Goal: Task Accomplishment & Management: Use online tool/utility

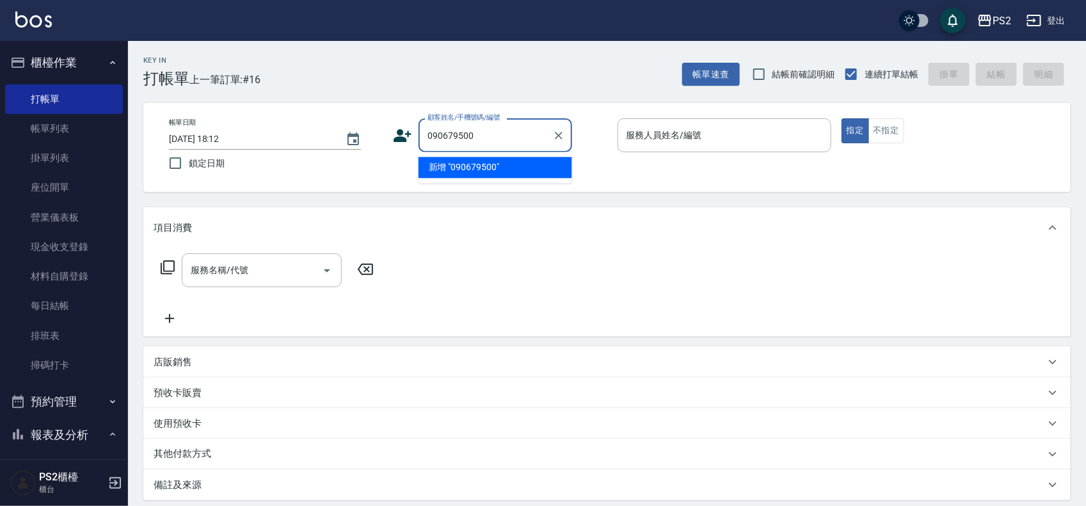
type input "090679500"
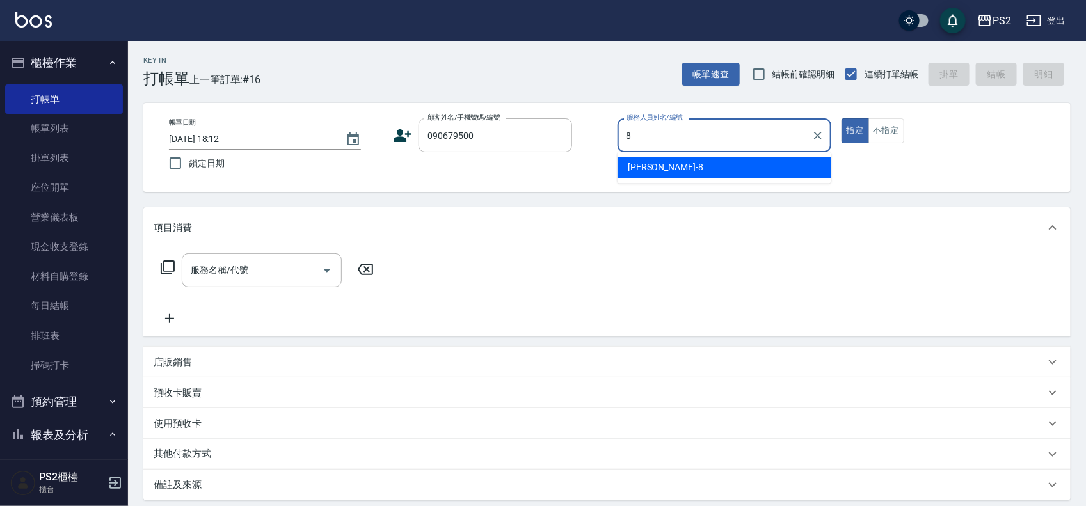
type input "Lori-8"
type button "true"
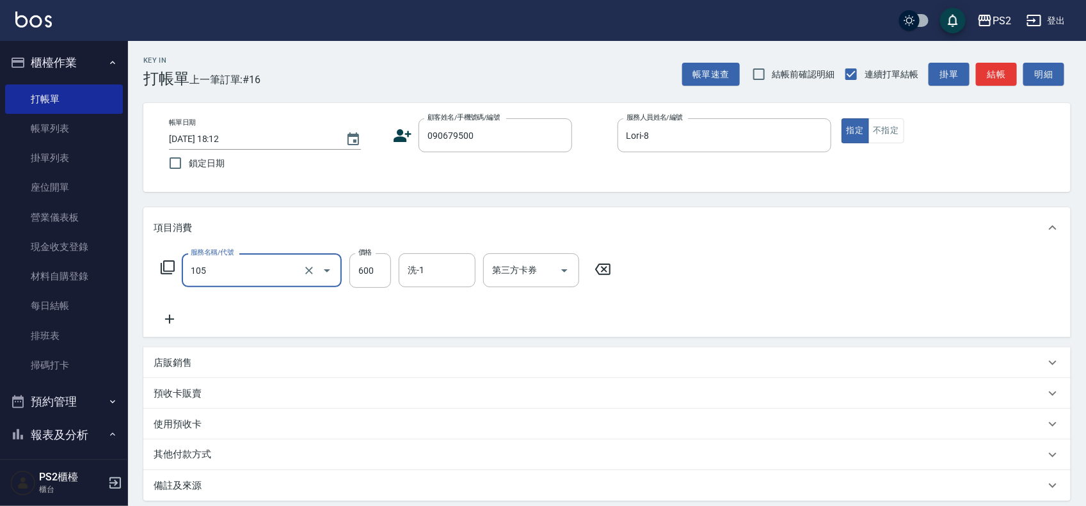
type input "A級洗剪600(105)"
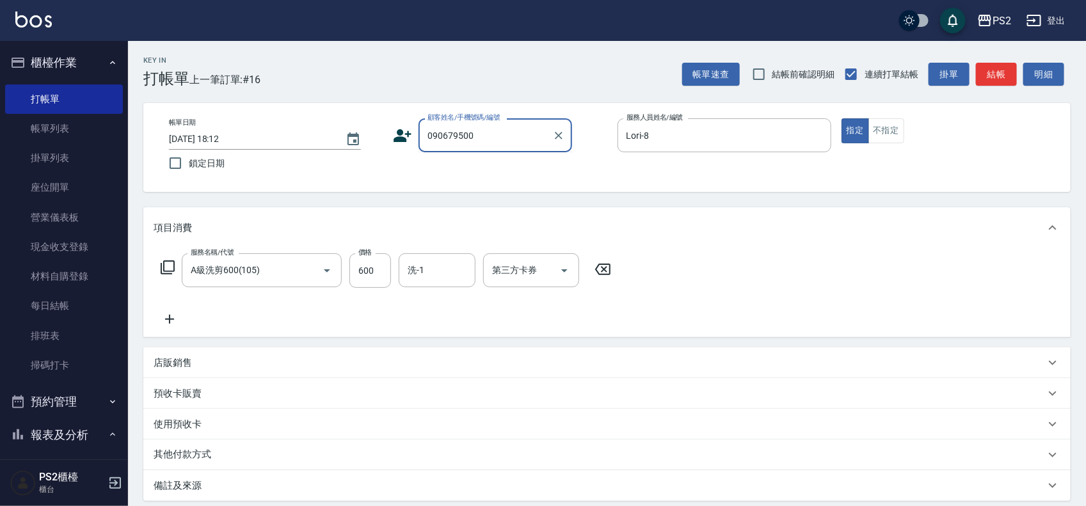
drag, startPoint x: 493, startPoint y: 136, endPoint x: 394, endPoint y: 136, distance: 98.5
click at [394, 136] on div "顧客姓名/手機號碼/編號 090679500 顧客姓名/手機號碼/編號" at bounding box center [500, 135] width 214 height 34
type input "陳俊庭/0906479500/"
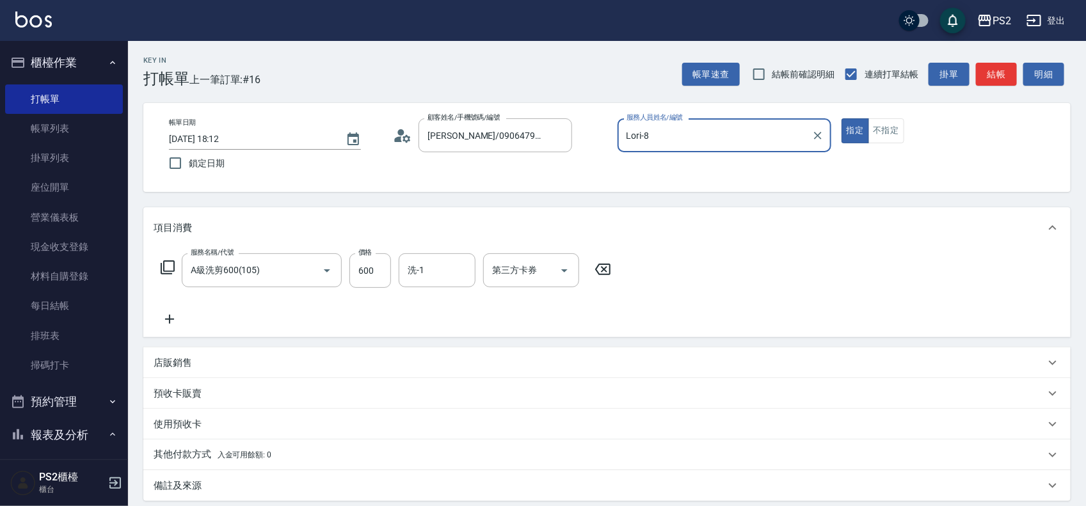
click at [841, 118] on button "指定" at bounding box center [855, 130] width 28 height 25
type input "1200"
click at [990, 58] on div "Key In 打帳單 上一筆訂單:#16 帳單速查 結帳前確認明細 連續打單結帳 掛單 結帳 明細" at bounding box center [599, 64] width 942 height 47
click at [990, 66] on button "結帳" at bounding box center [996, 75] width 41 height 24
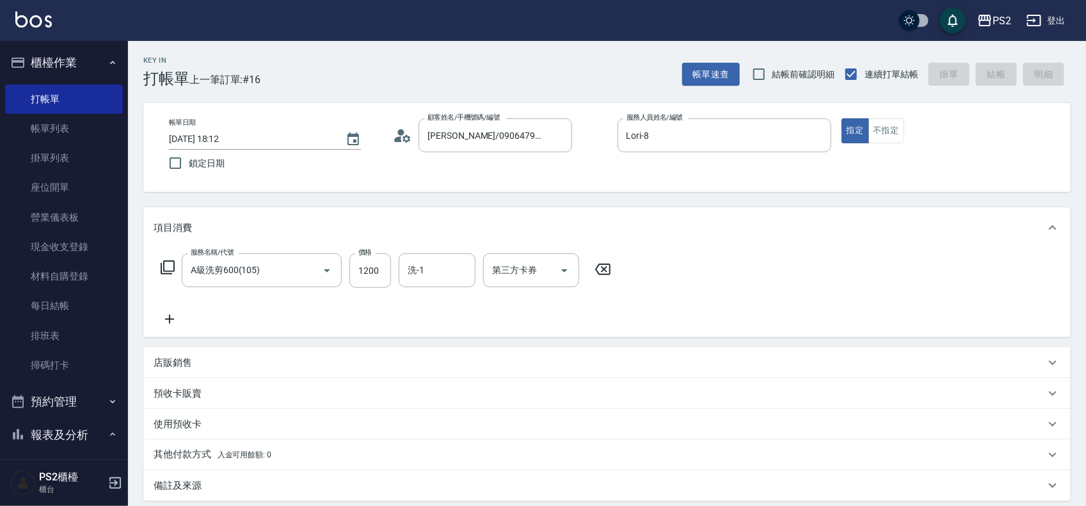
type input "2025/08/24 19:31"
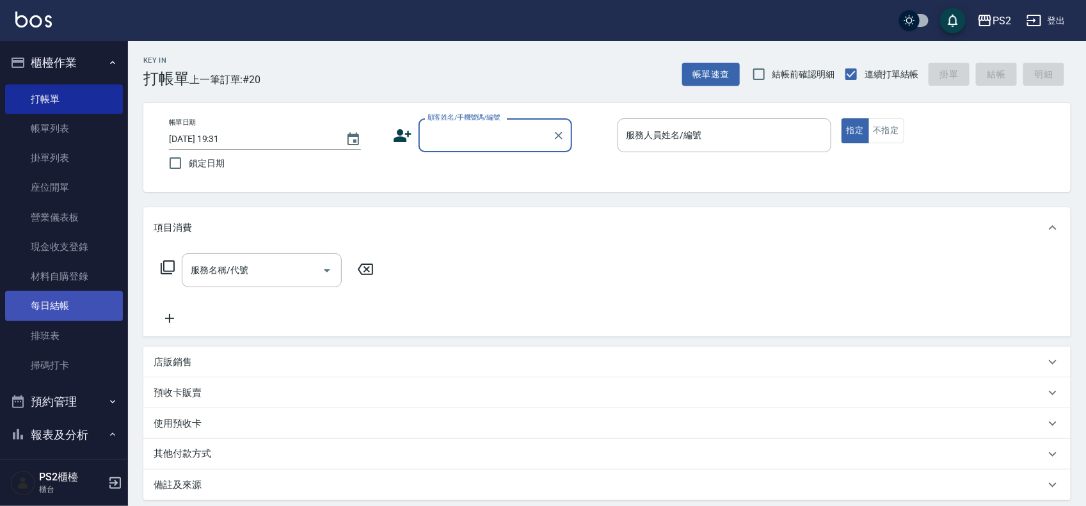
click at [75, 295] on link "每日結帳" at bounding box center [64, 305] width 118 height 29
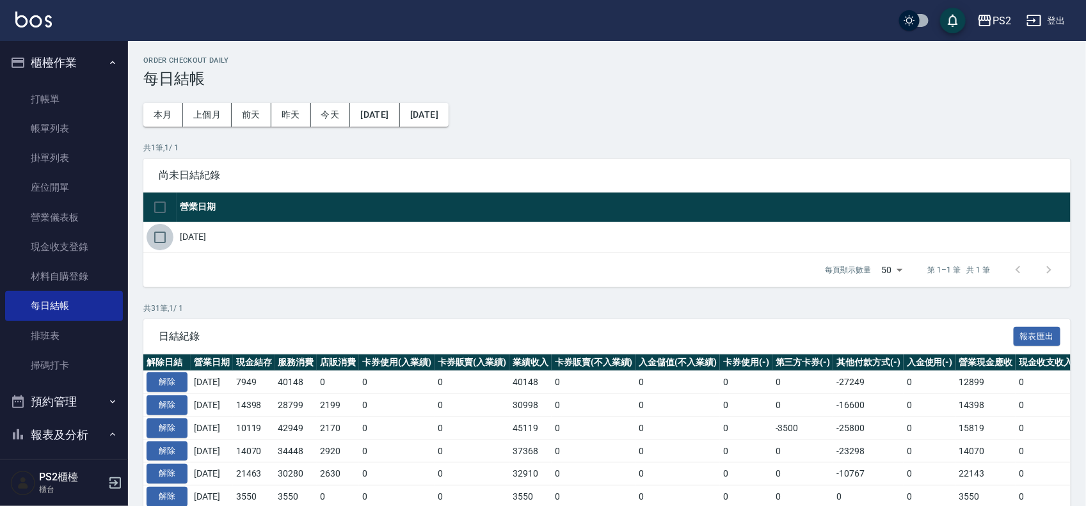
click at [170, 244] on input "checkbox" at bounding box center [159, 237] width 27 height 27
checkbox input "true"
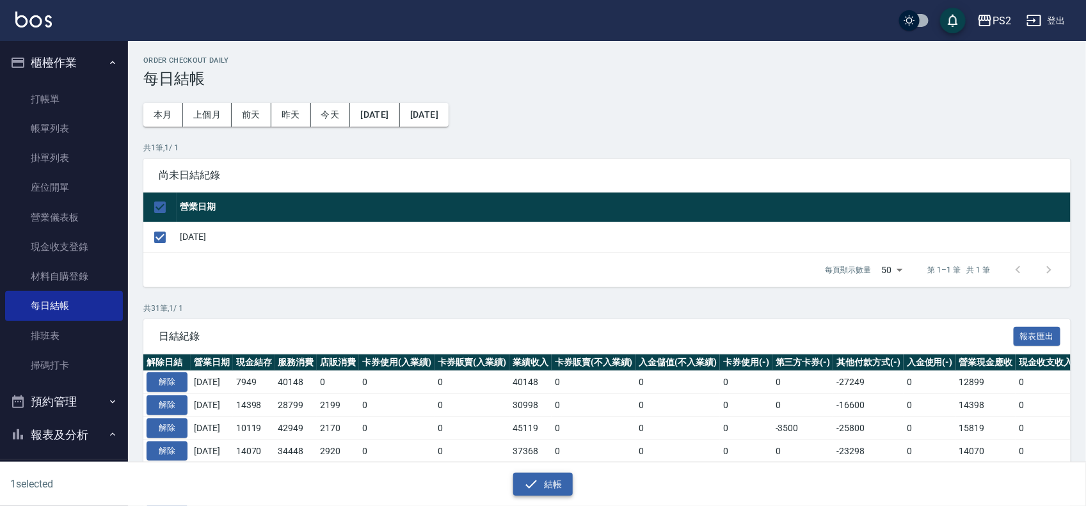
click at [532, 484] on icon "button" at bounding box center [532, 484] width 12 height 8
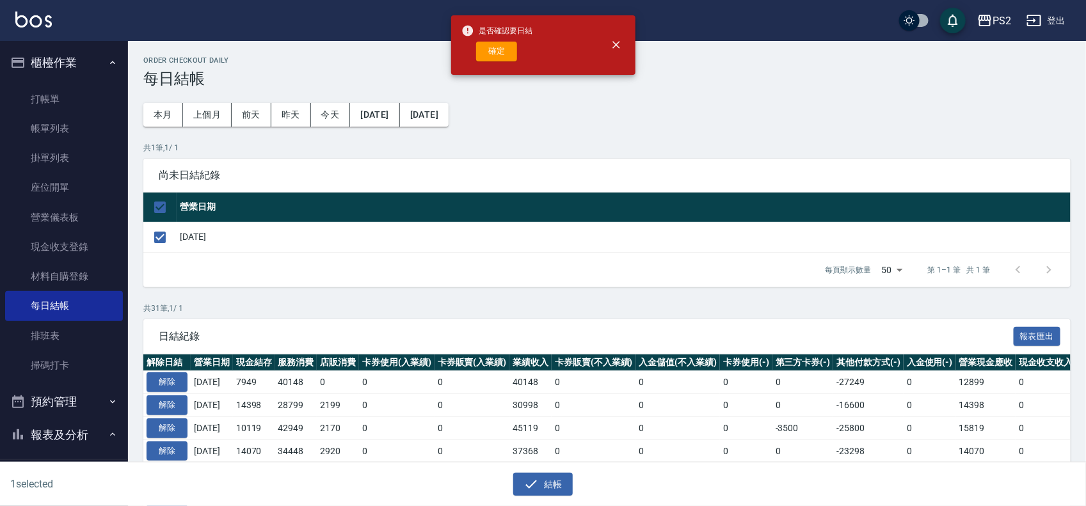
click at [499, 64] on div "是否確認要日結 確定" at bounding box center [497, 45] width 72 height 52
click at [499, 52] on button "確定" at bounding box center [496, 52] width 41 height 20
checkbox input "false"
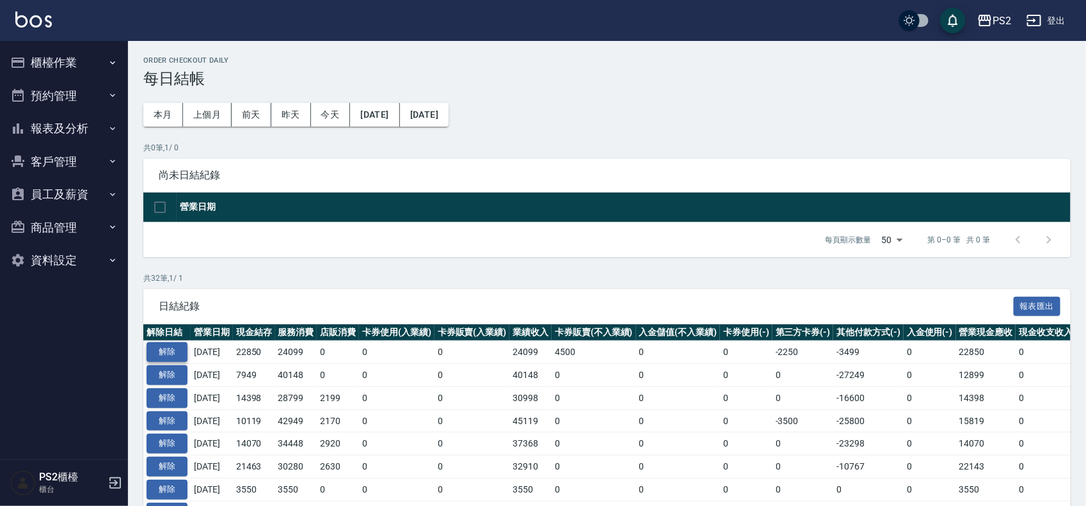
click at [173, 349] on button "解除" at bounding box center [166, 352] width 41 height 20
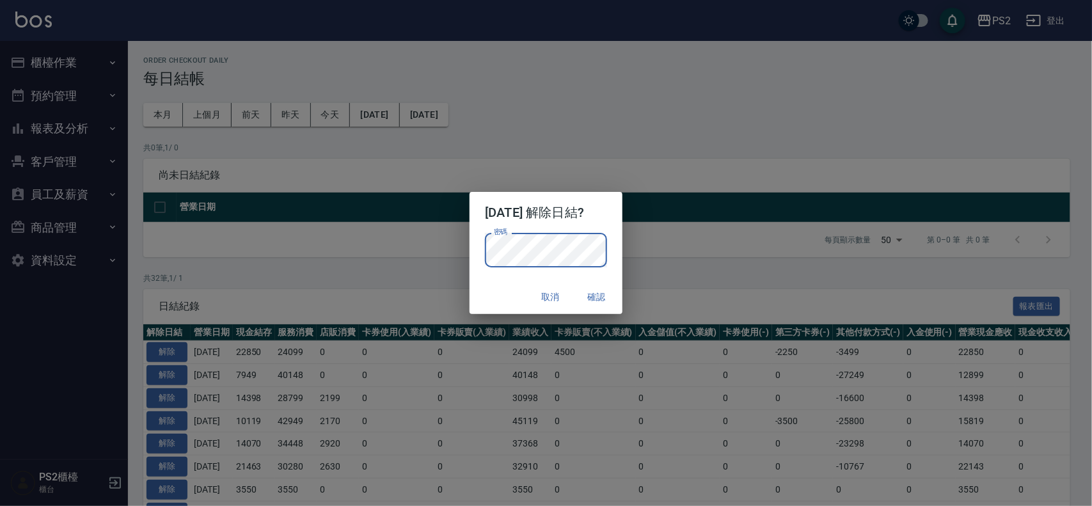
click at [621, 242] on div "密碼 密碼" at bounding box center [546, 256] width 152 height 47
click at [605, 296] on button "確認" at bounding box center [596, 297] width 41 height 24
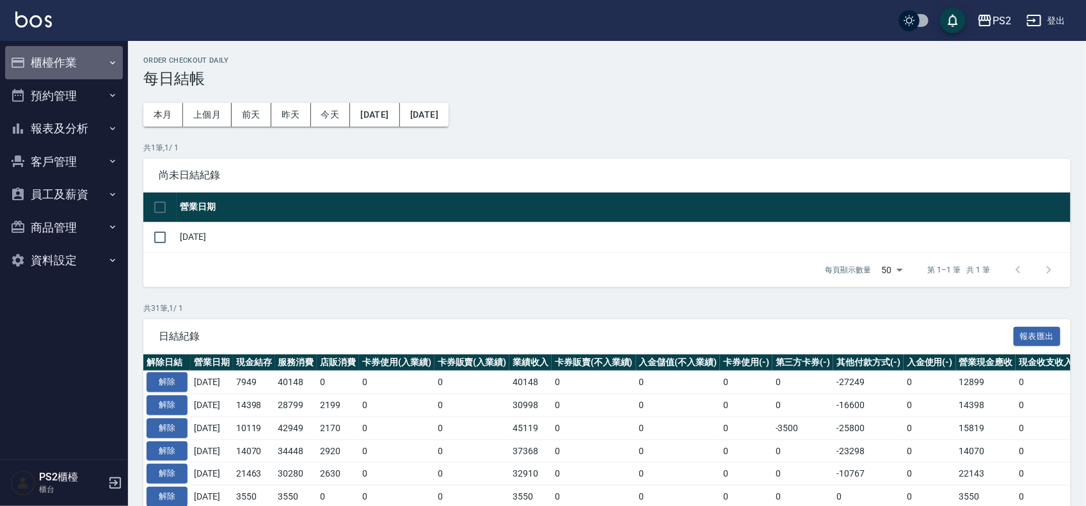
click at [75, 59] on button "櫃檯作業" at bounding box center [64, 62] width 118 height 33
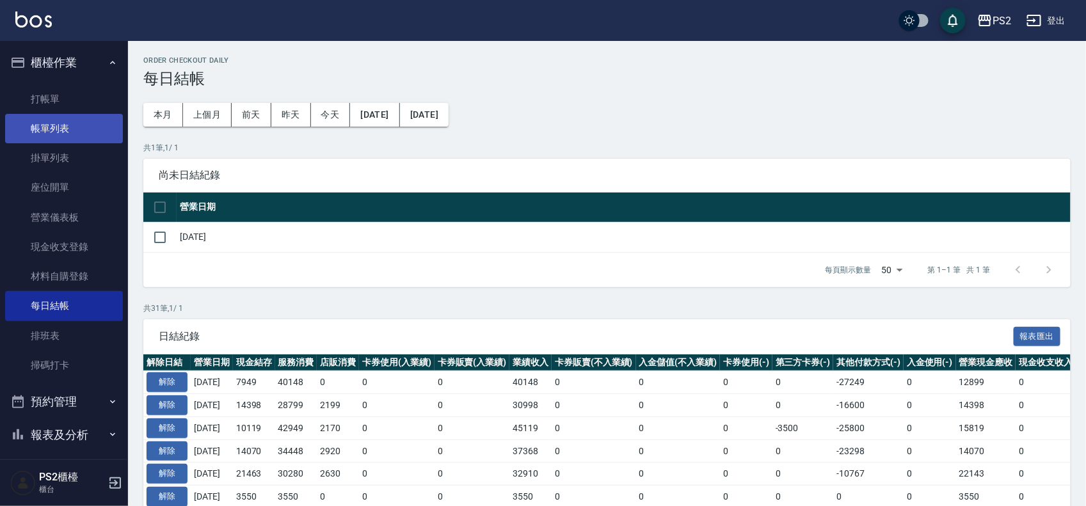
click at [81, 131] on link "帳單列表" at bounding box center [64, 128] width 118 height 29
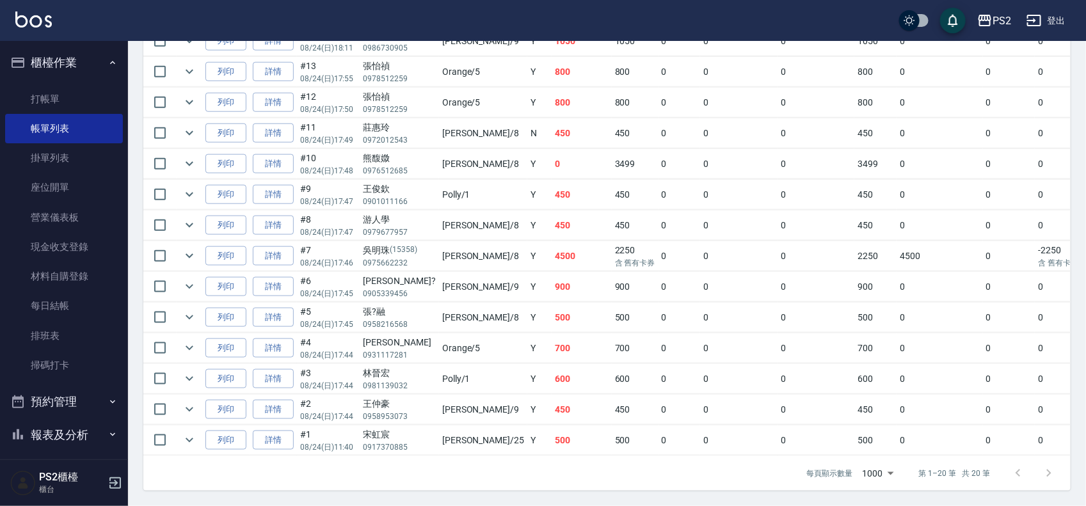
scroll to position [560, 0]
drag, startPoint x: 166, startPoint y: 54, endPoint x: 244, endPoint y: 110, distance: 95.3
click at [166, 58] on input "checkbox" at bounding box center [159, 71] width 27 height 27
checkbox input "true"
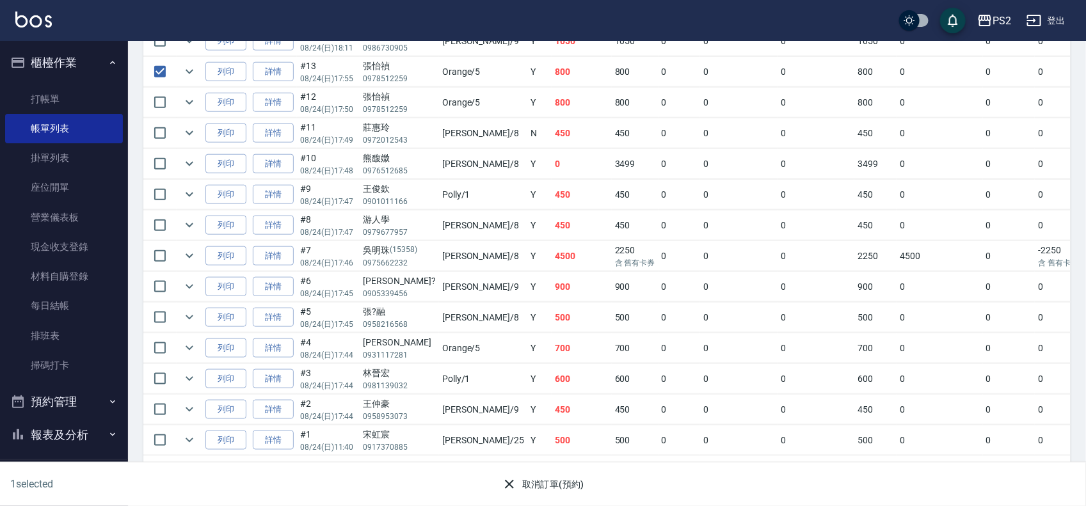
click at [533, 489] on button "取消訂單(預約)" at bounding box center [542, 485] width 93 height 24
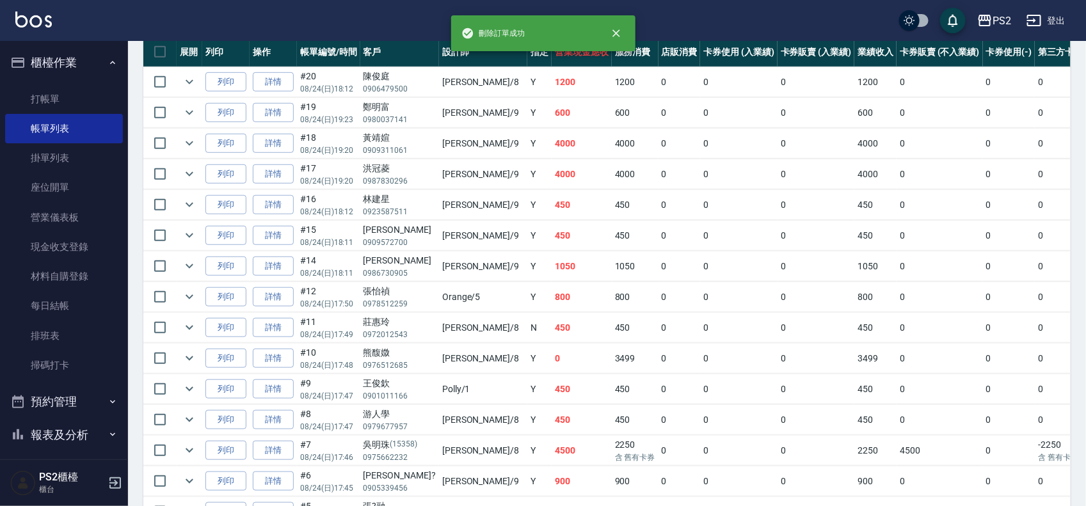
scroll to position [320, 0]
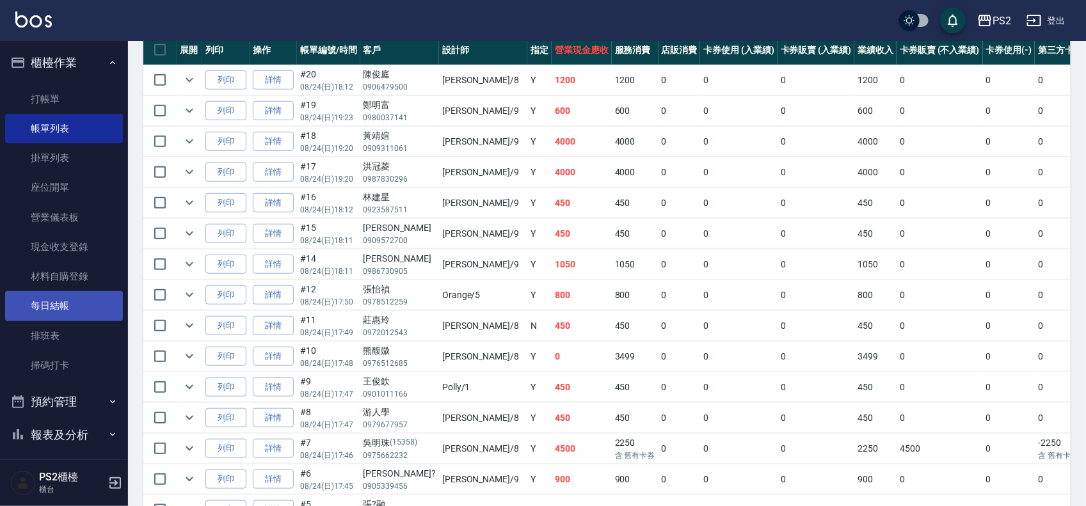
click at [85, 304] on link "每日結帳" at bounding box center [64, 305] width 118 height 29
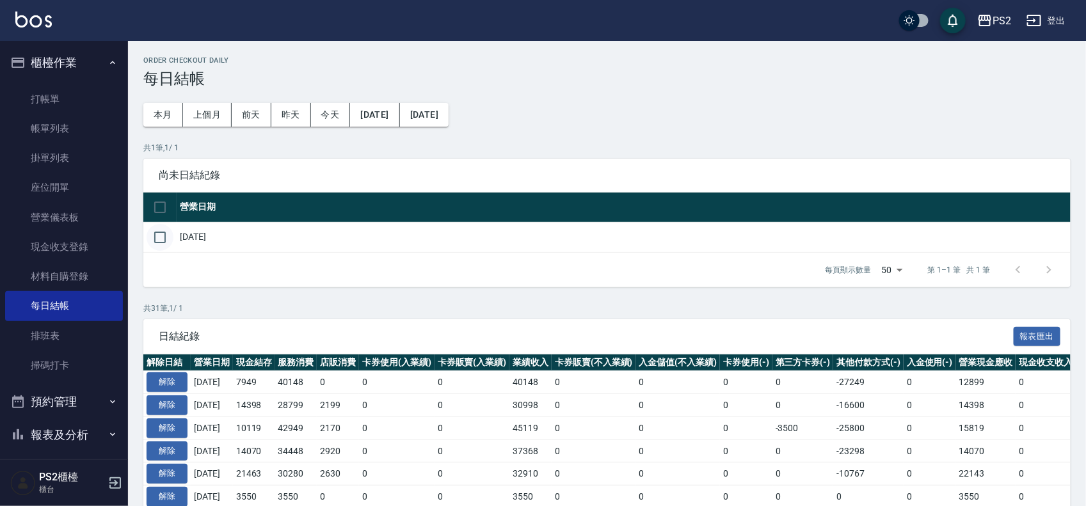
click at [160, 237] on input "checkbox" at bounding box center [159, 237] width 27 height 27
checkbox input "true"
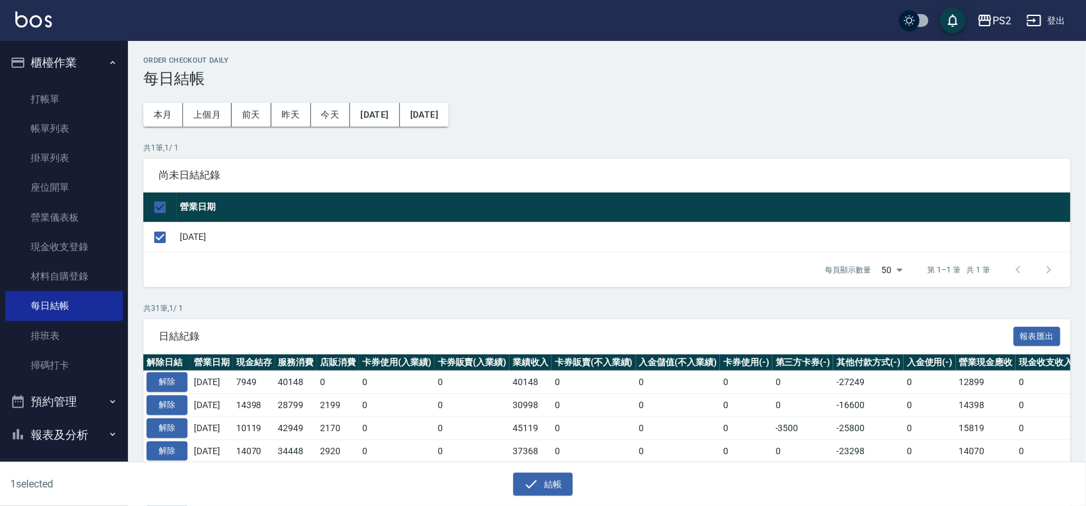
click at [529, 484] on icon "button" at bounding box center [530, 484] width 15 height 15
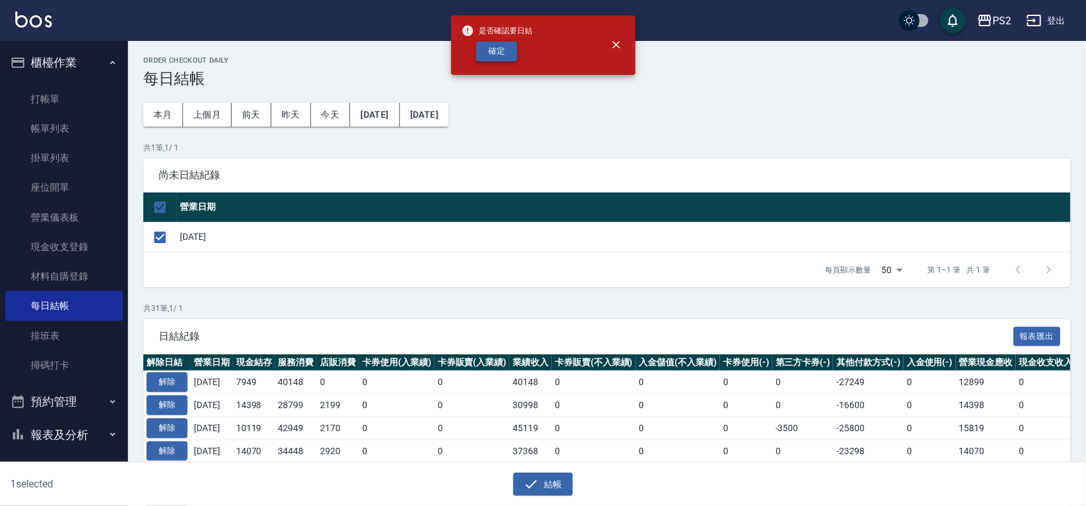
click at [493, 51] on button "確定" at bounding box center [496, 52] width 41 height 20
checkbox input "false"
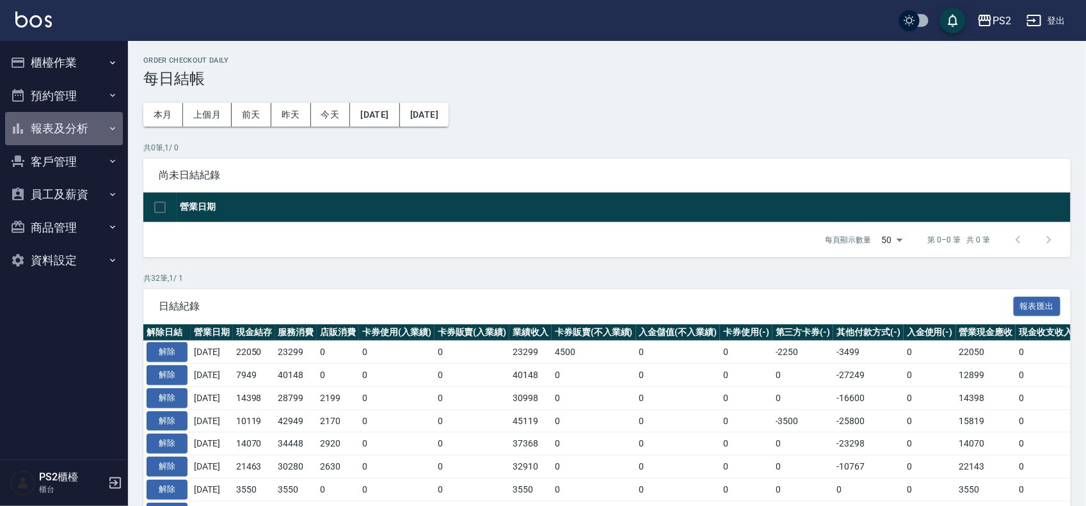
click at [72, 133] on button "報表及分析" at bounding box center [64, 128] width 118 height 33
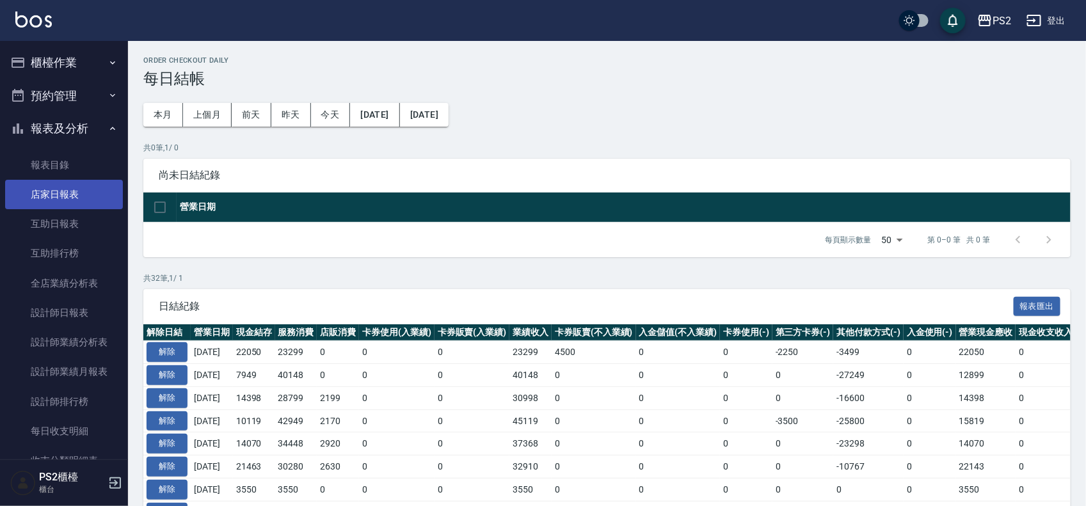
click at [104, 205] on link "店家日報表" at bounding box center [64, 194] width 118 height 29
